Goal: Task Accomplishment & Management: Use online tool/utility

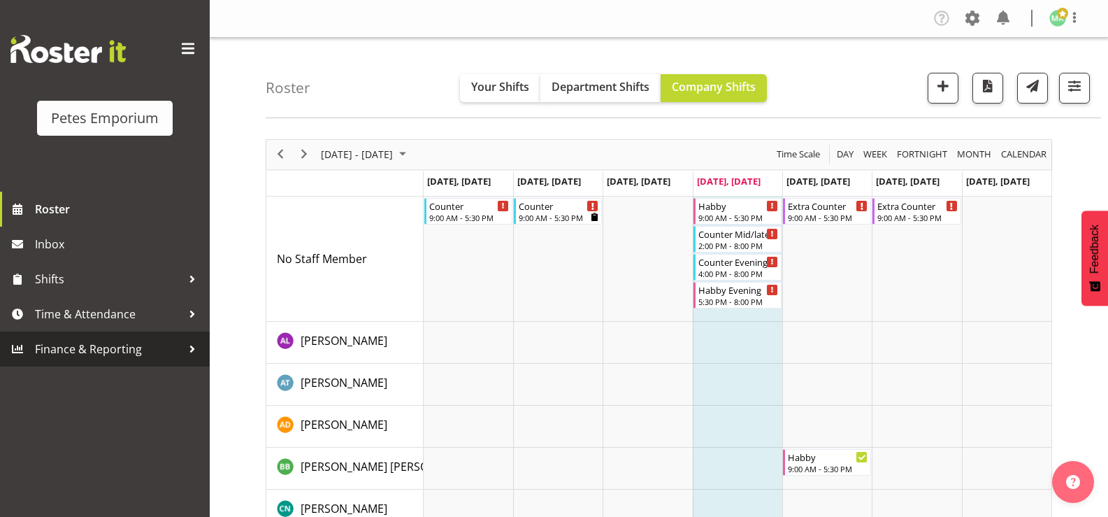
click at [108, 345] on span "Finance & Reporting" at bounding box center [108, 348] width 147 height 21
click at [111, 349] on span "Finance & Reporting" at bounding box center [108, 348] width 147 height 21
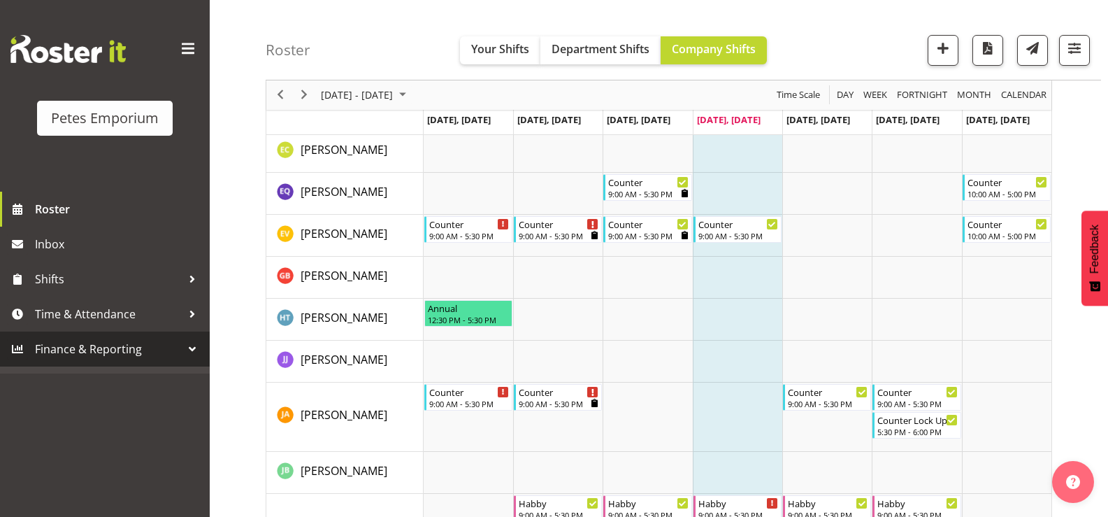
scroll to position [489, 0]
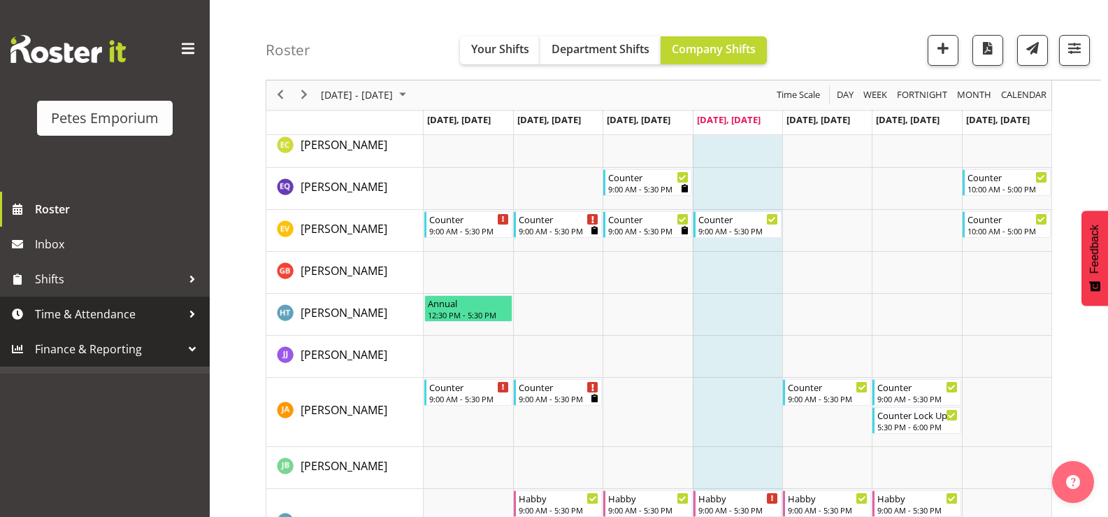
click at [125, 312] on span "Time & Attendance" at bounding box center [108, 313] width 147 height 21
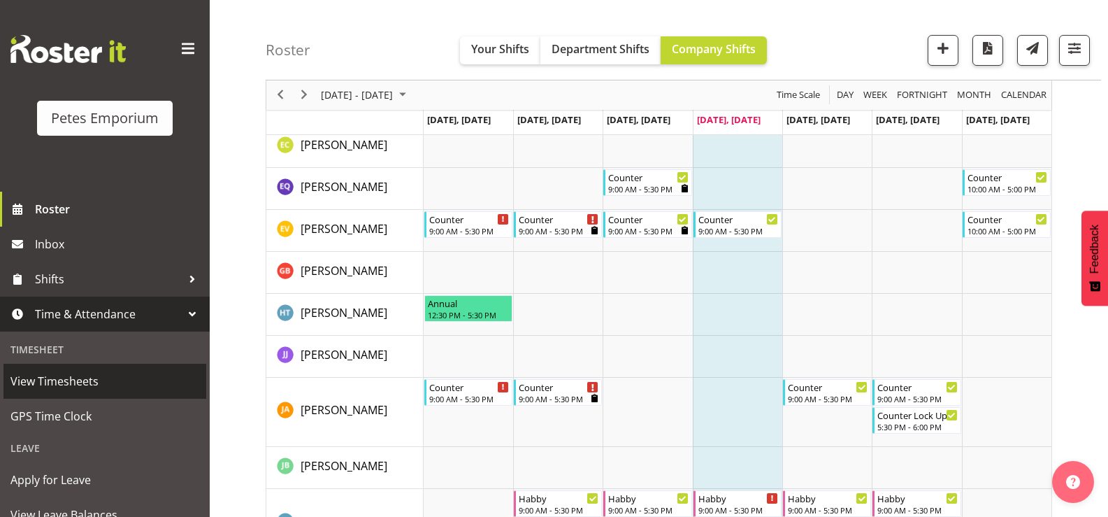
scroll to position [124, 0]
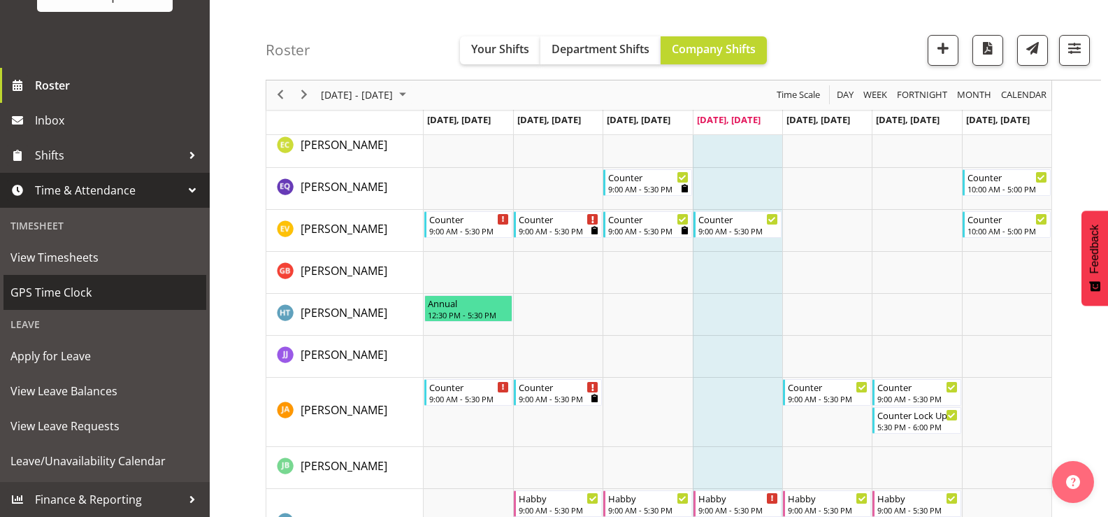
click at [100, 290] on span "GPS Time Clock" at bounding box center [104, 292] width 189 height 21
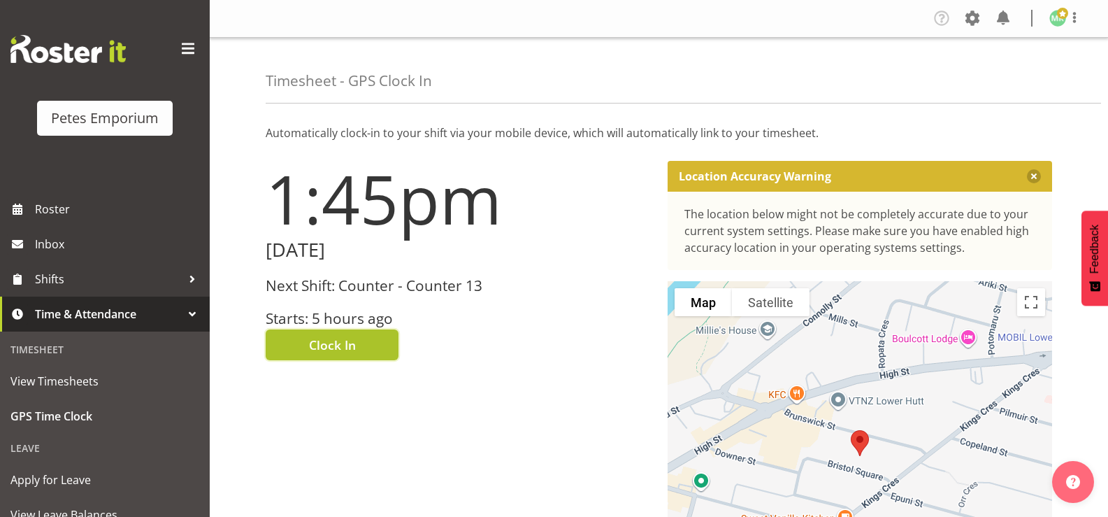
click at [368, 347] on button "Clock In" at bounding box center [332, 344] width 133 height 31
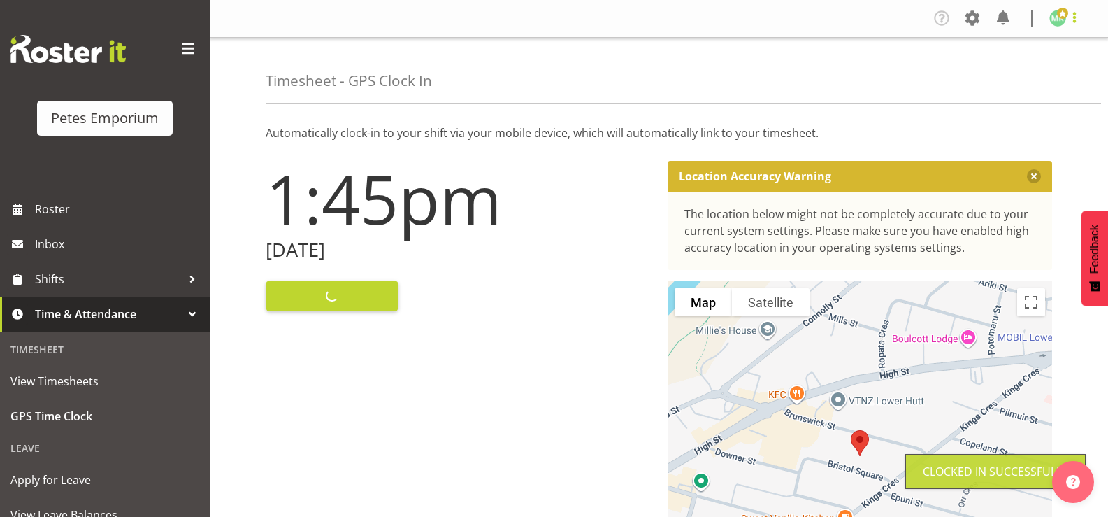
click at [1067, 15] on span at bounding box center [1074, 17] width 17 height 17
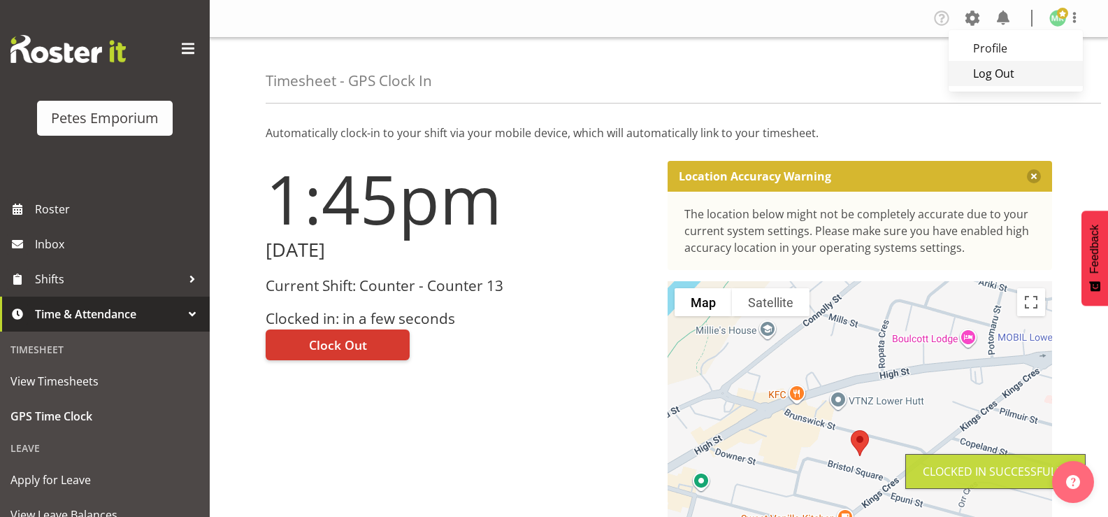
click at [1004, 72] on link "Log Out" at bounding box center [1016, 73] width 134 height 25
